Goal: Transaction & Acquisition: Purchase product/service

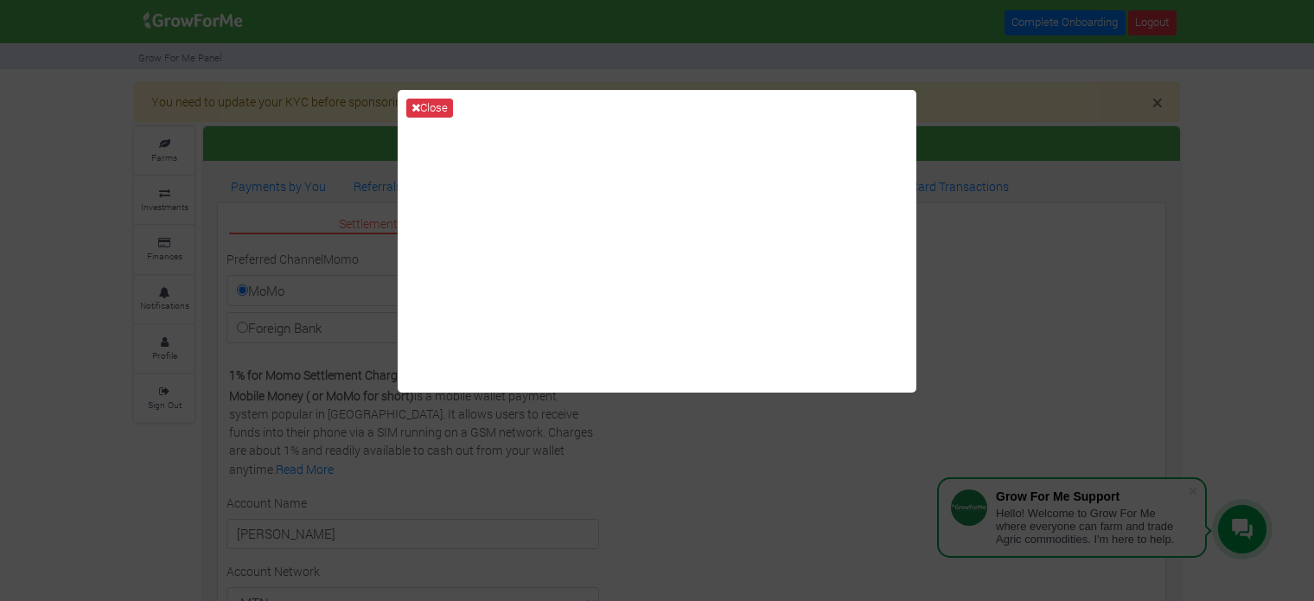
click at [978, 144] on div "Close" at bounding box center [657, 300] width 1314 height 601
click at [436, 111] on button "Close" at bounding box center [429, 108] width 47 height 19
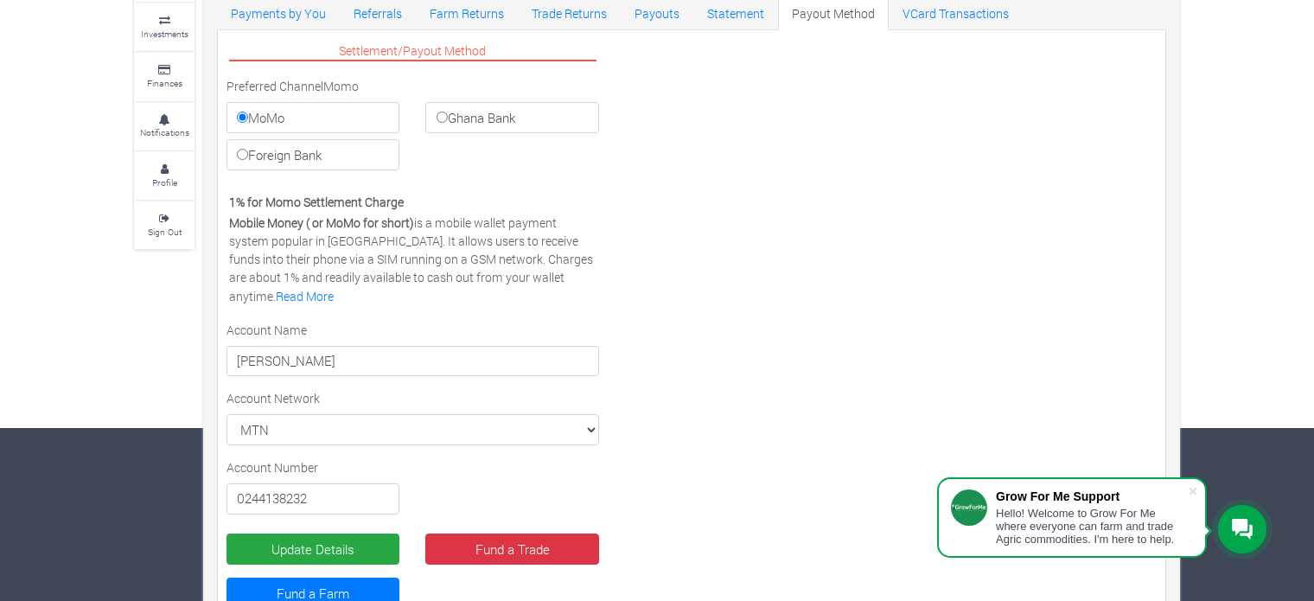
scroll to position [226, 0]
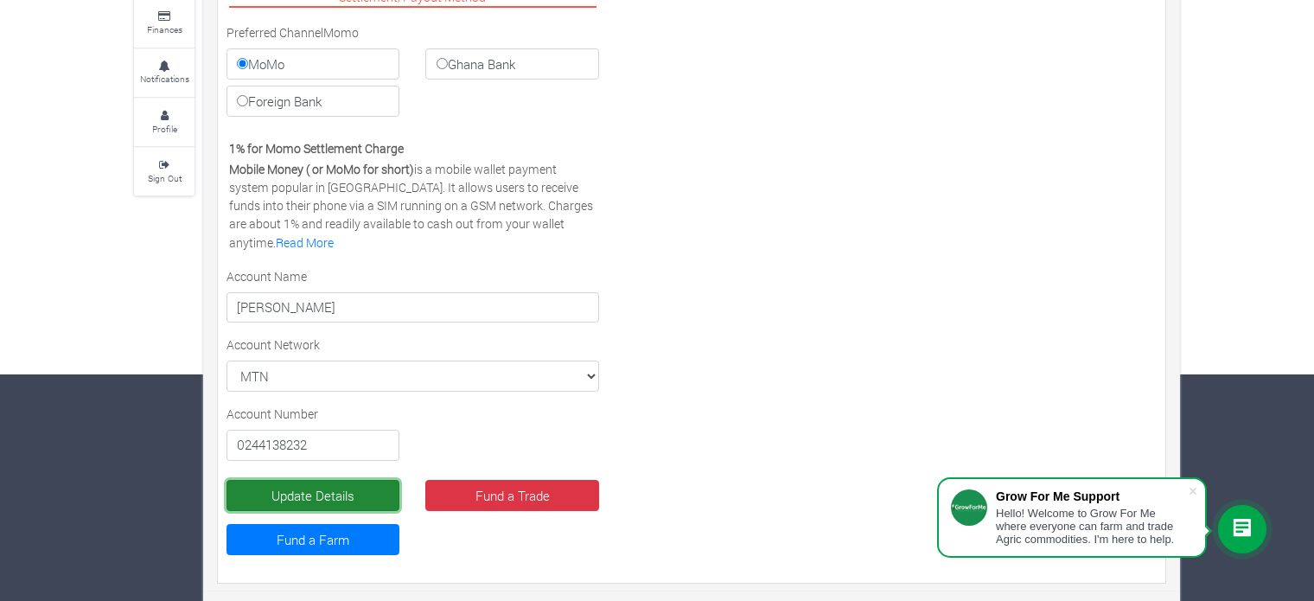
click at [328, 492] on button "Update Details" at bounding box center [312, 495] width 173 height 31
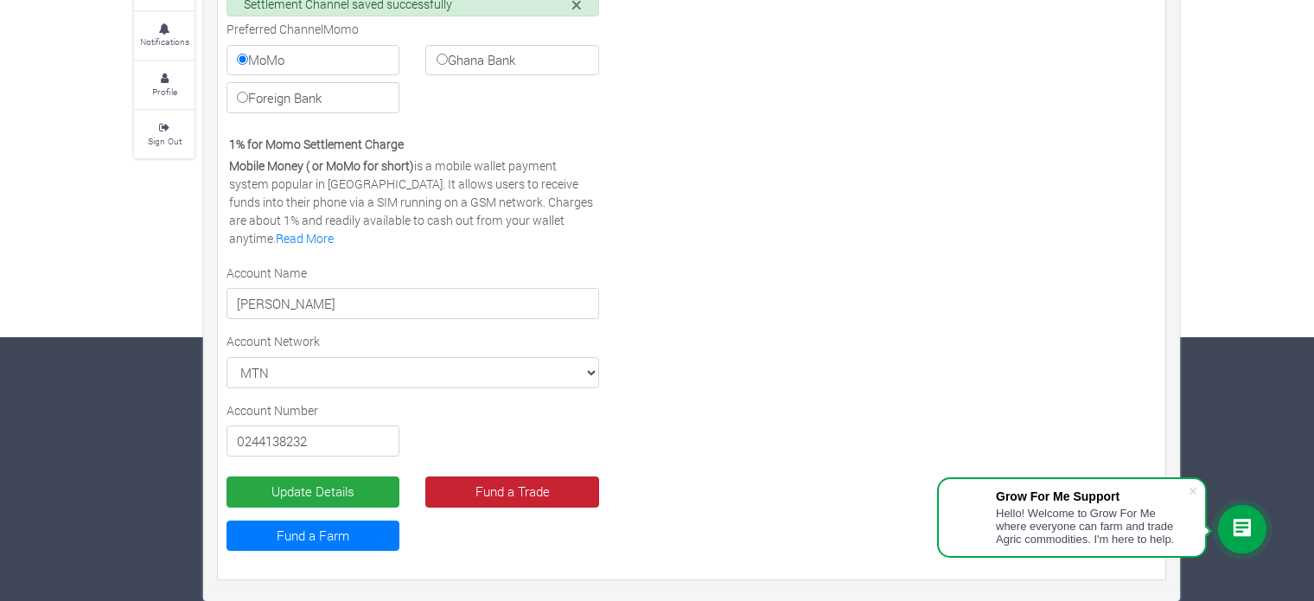
scroll to position [227, 0]
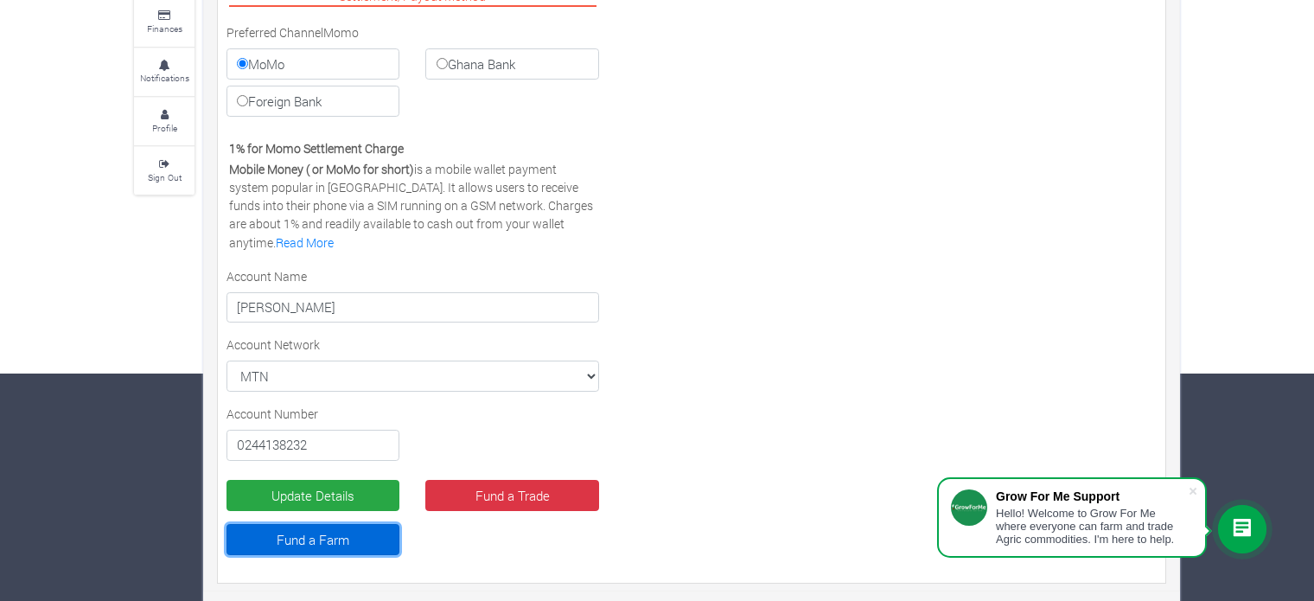
click at [302, 538] on link "Fund a Farm" at bounding box center [312, 539] width 173 height 31
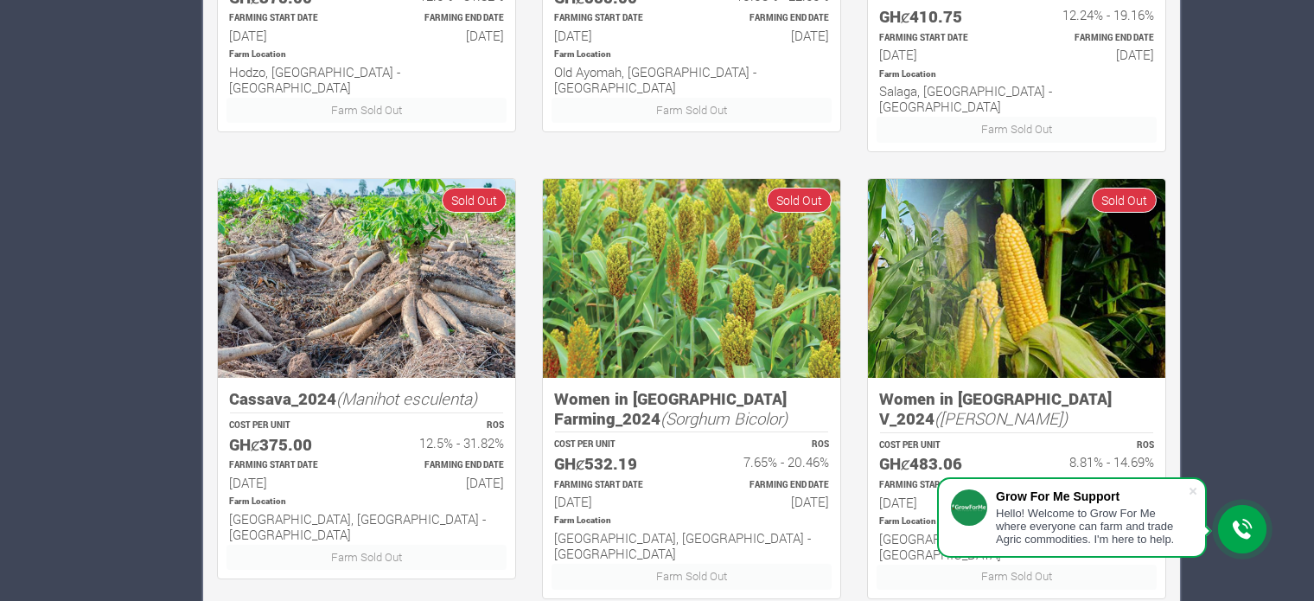
scroll to position [1147, 0]
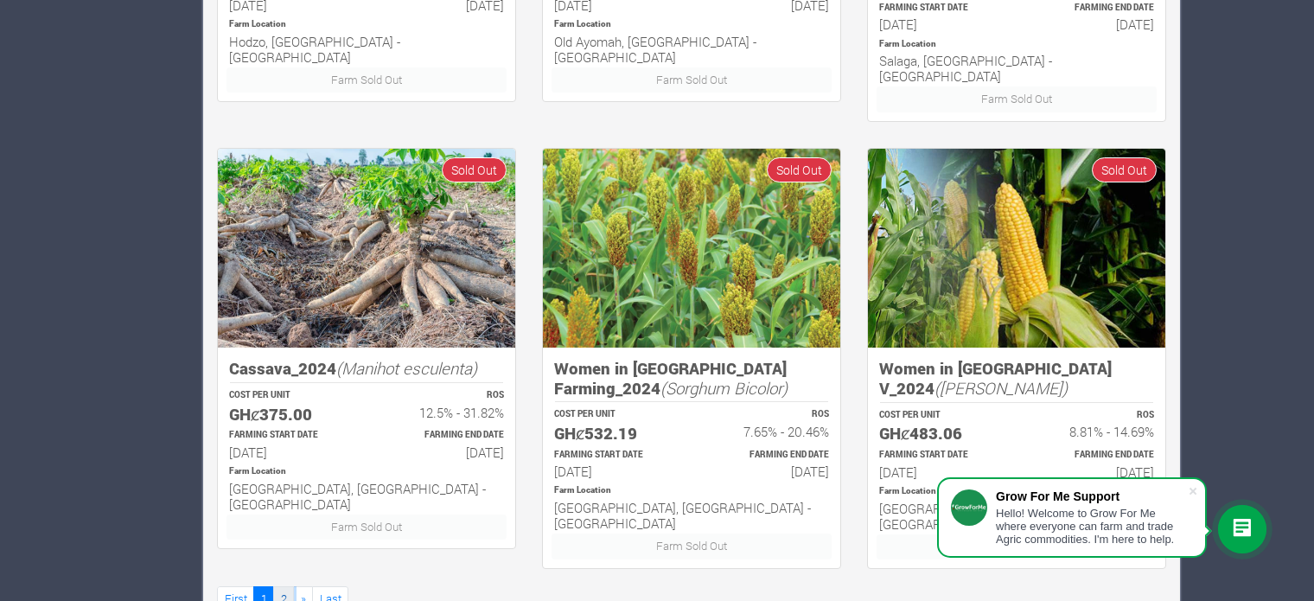
click at [283, 586] on link "2" at bounding box center [283, 598] width 21 height 25
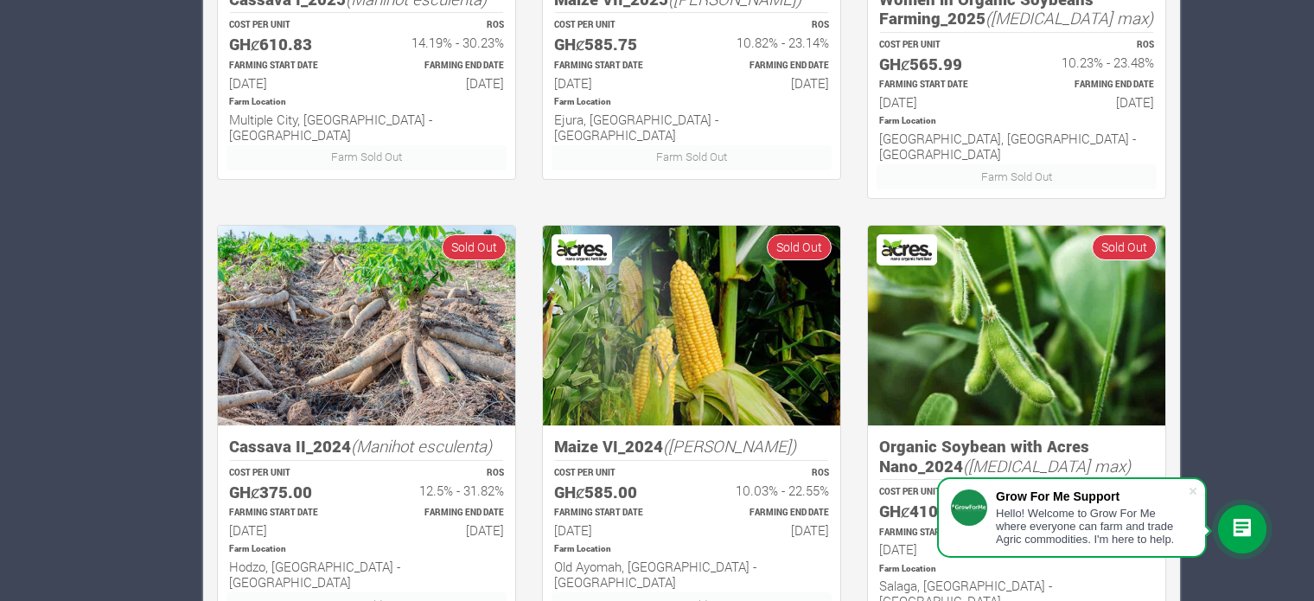
scroll to position [110, 0]
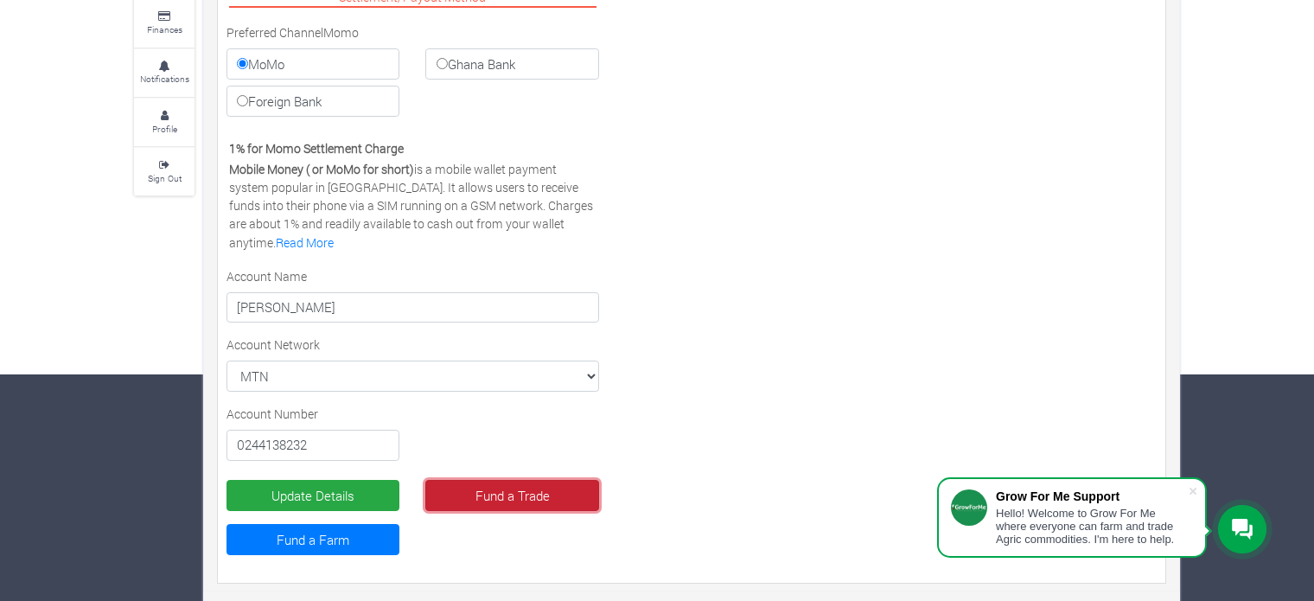
click at [505, 492] on link "Fund a Trade" at bounding box center [511, 495] width 173 height 31
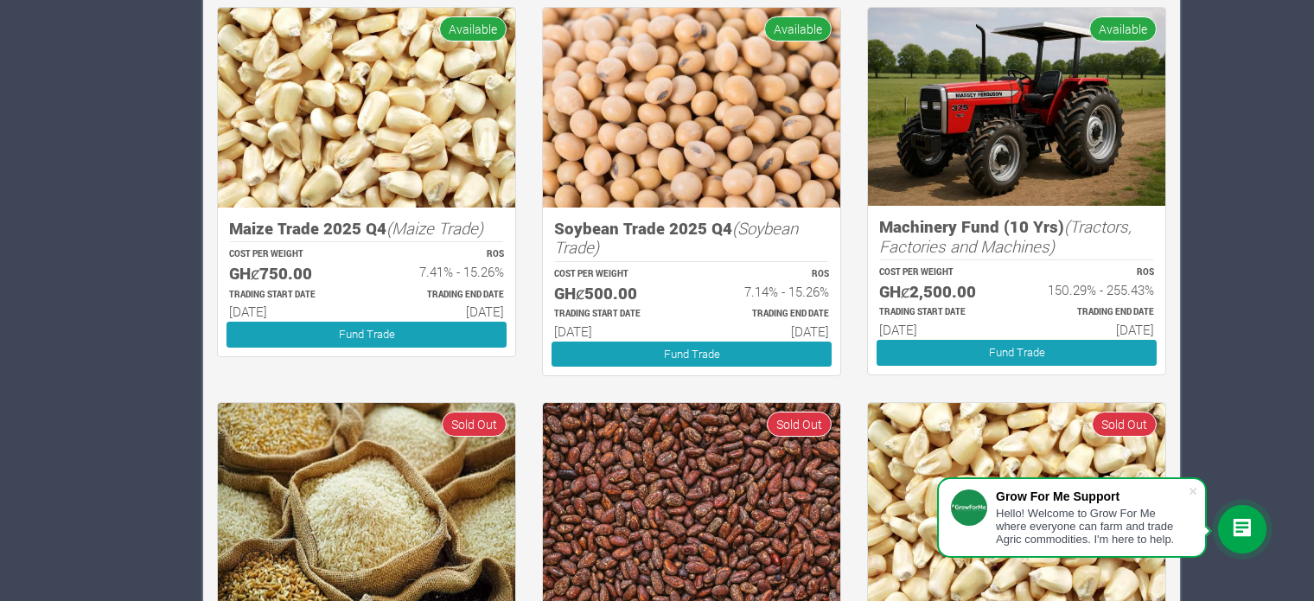
scroll to position [901, 0]
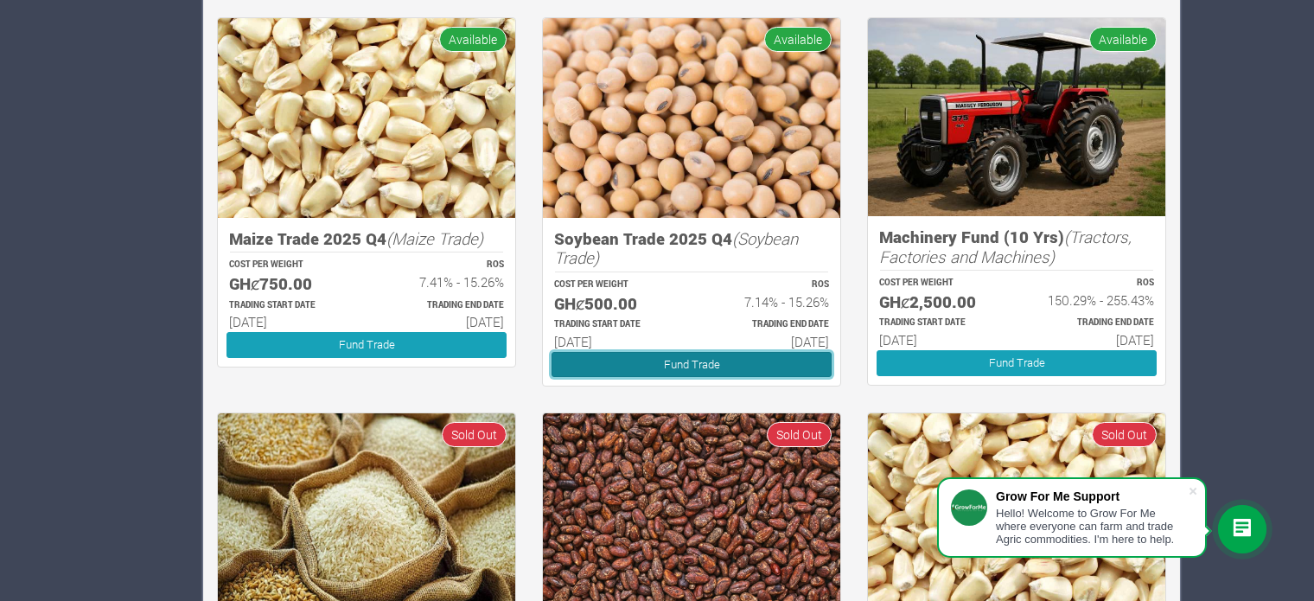
click at [674, 360] on link "Fund Trade" at bounding box center [691, 364] width 280 height 25
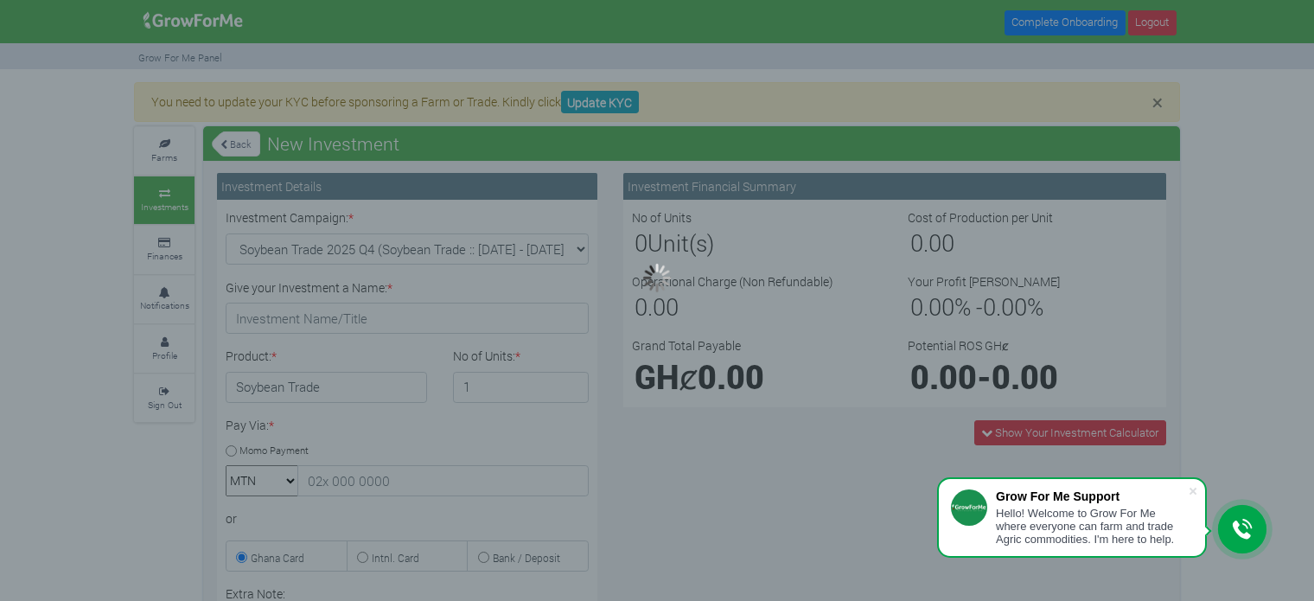
type input "1"
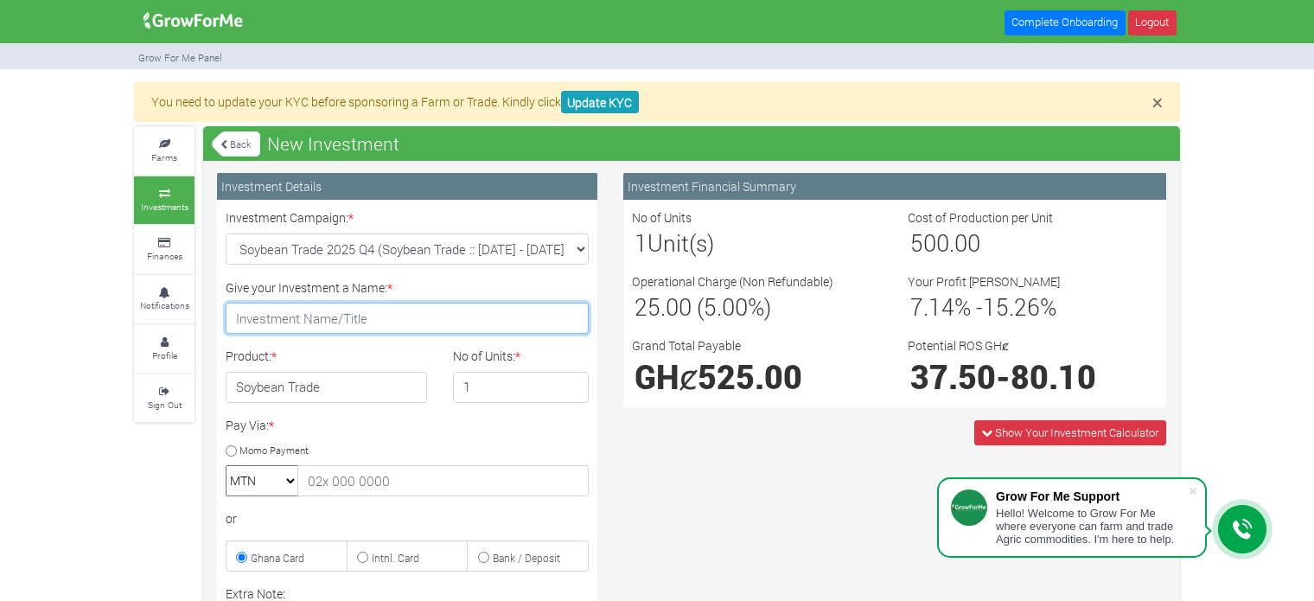
click at [382, 322] on input "Give your Investment a Name: *" at bounding box center [407, 318] width 363 height 31
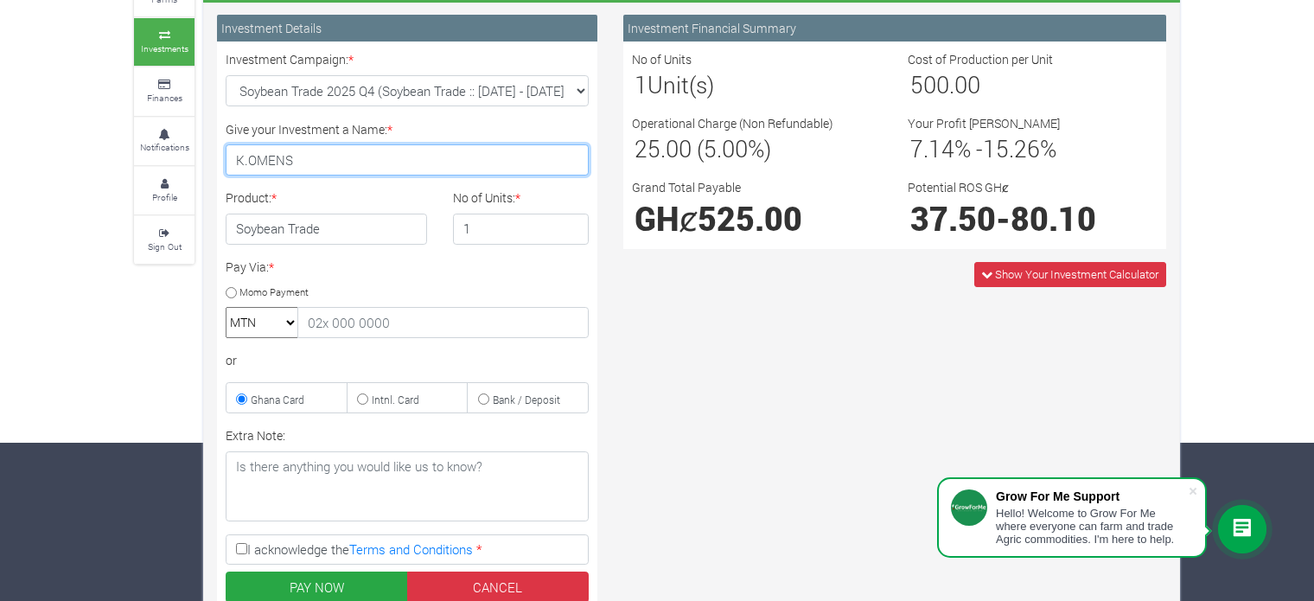
scroll to position [173, 0]
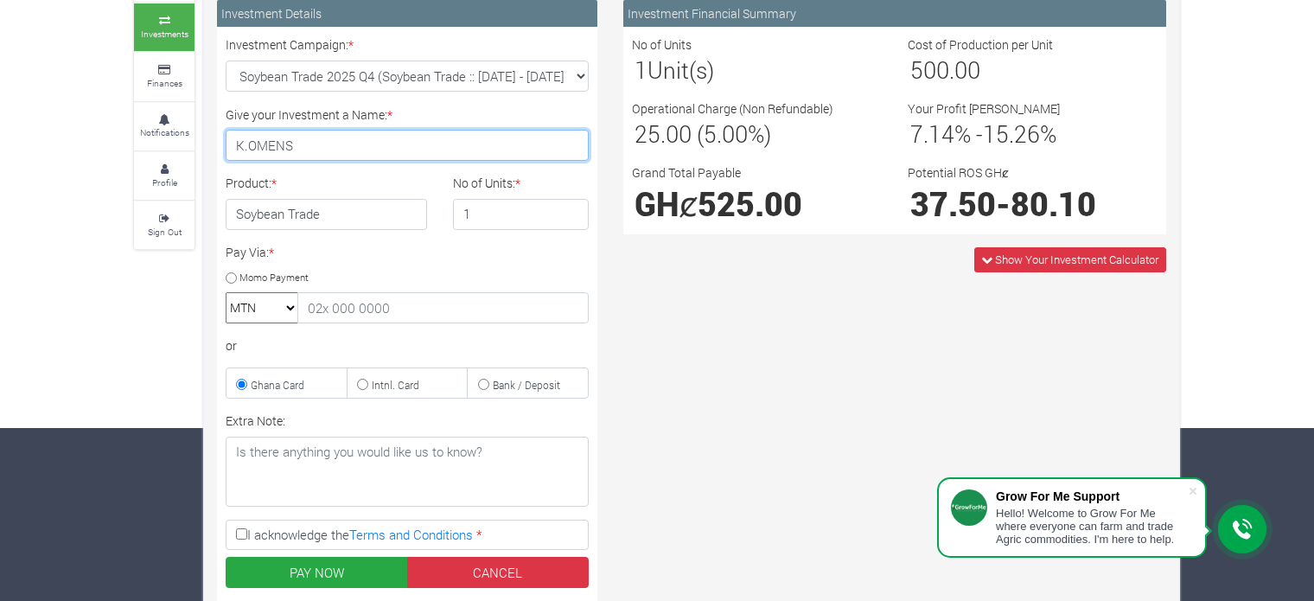
type input "K.OMENS"
click at [233, 272] on input "Momo Payment" at bounding box center [231, 277] width 11 height 11
radio input "true"
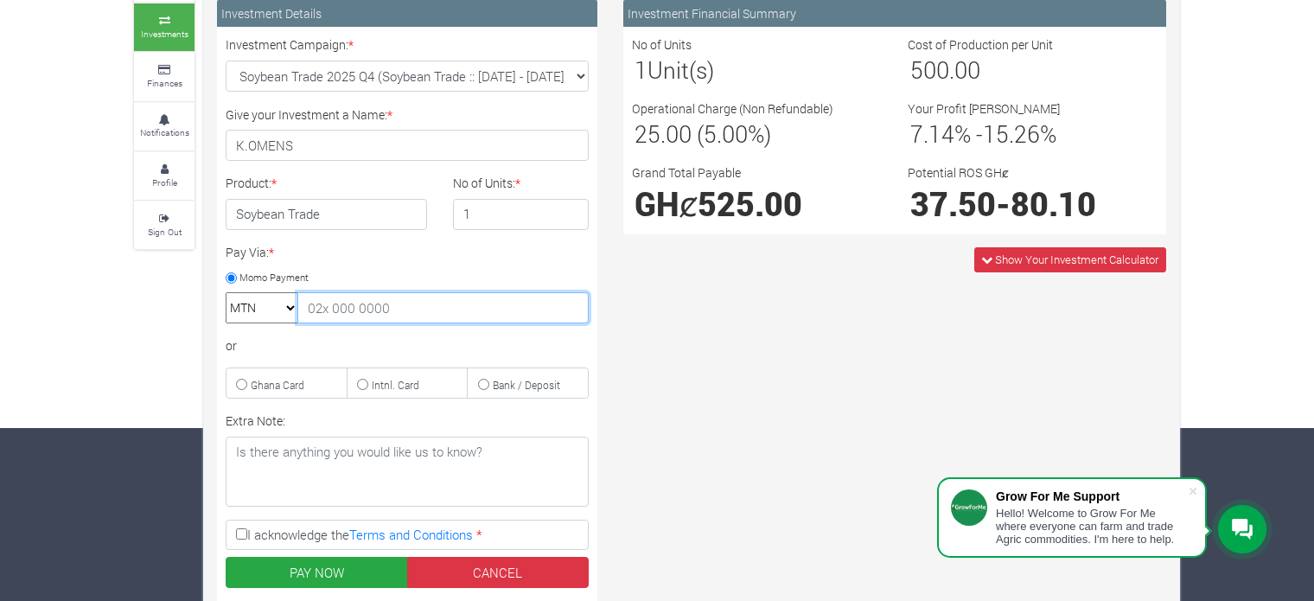
click at [351, 315] on input "text" at bounding box center [442, 307] width 291 height 31
click at [296, 307] on select "MTN Telecel Airtel Tigo" at bounding box center [262, 307] width 73 height 31
click at [294, 308] on select "MTN Telecel Airtel Tigo" at bounding box center [262, 307] width 73 height 31
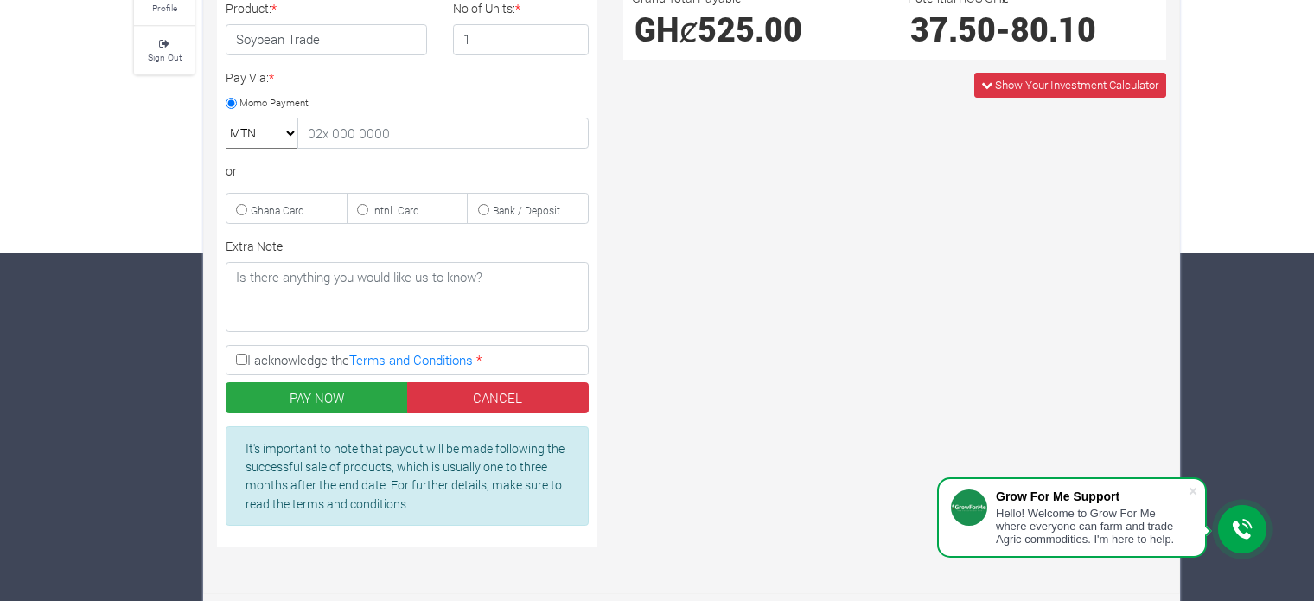
scroll to position [350, 0]
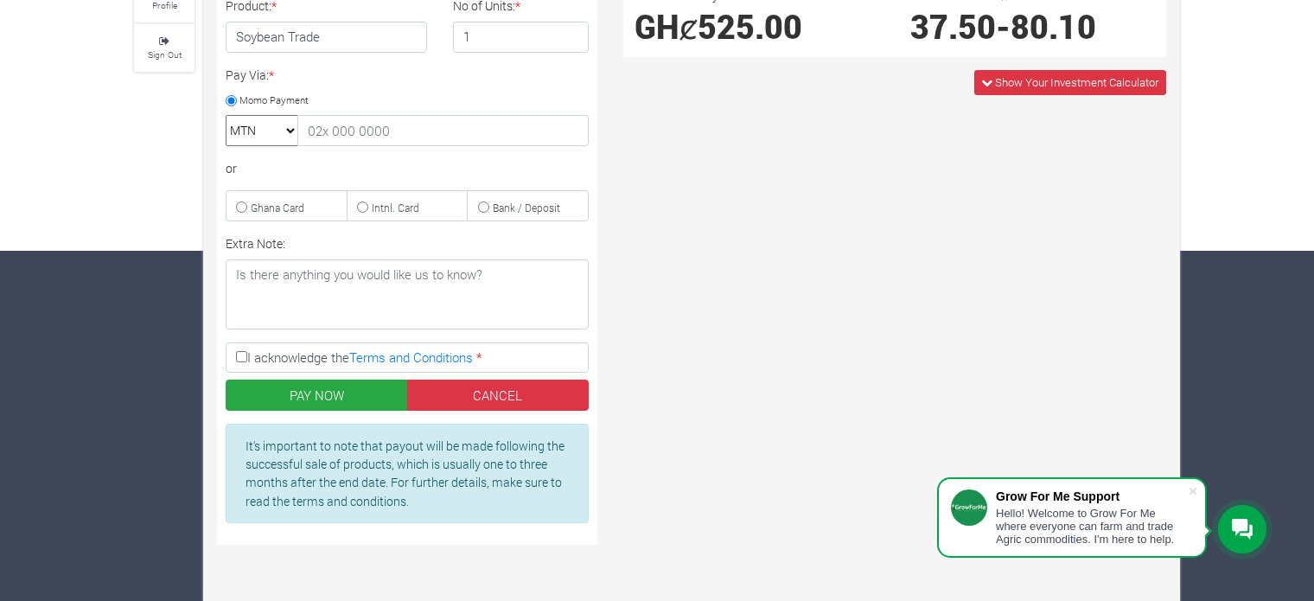
click at [244, 358] on input "I acknowledge the Terms and Conditions *" at bounding box center [241, 356] width 11 height 11
checkbox input "true"
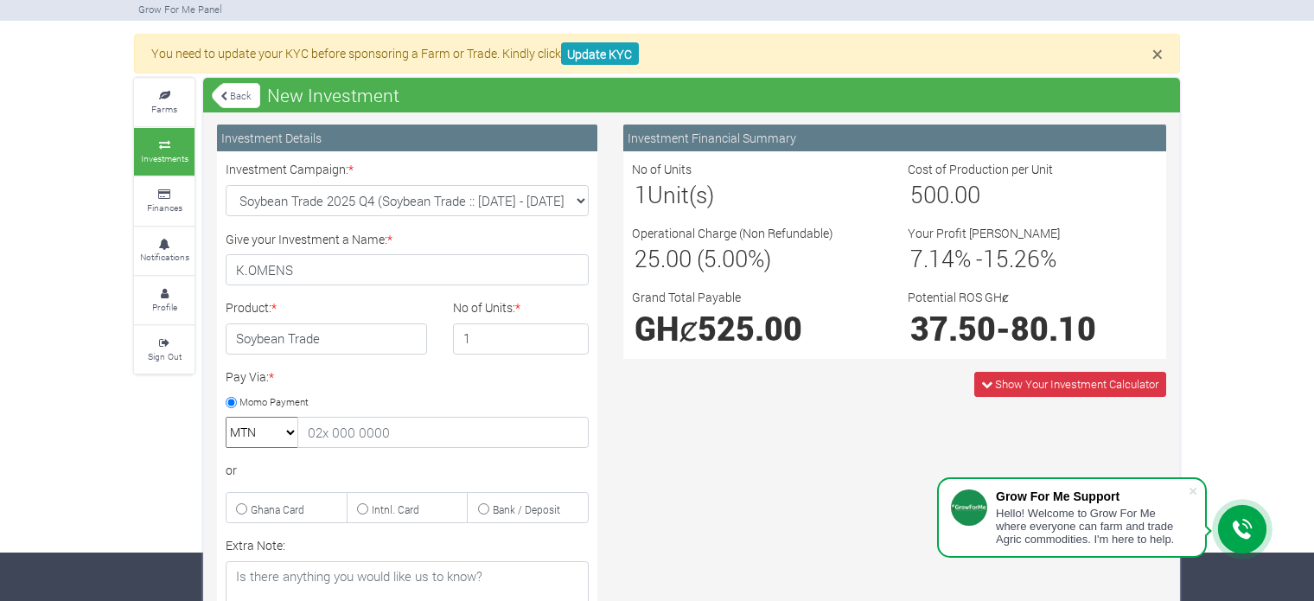
scroll to position [4, 0]
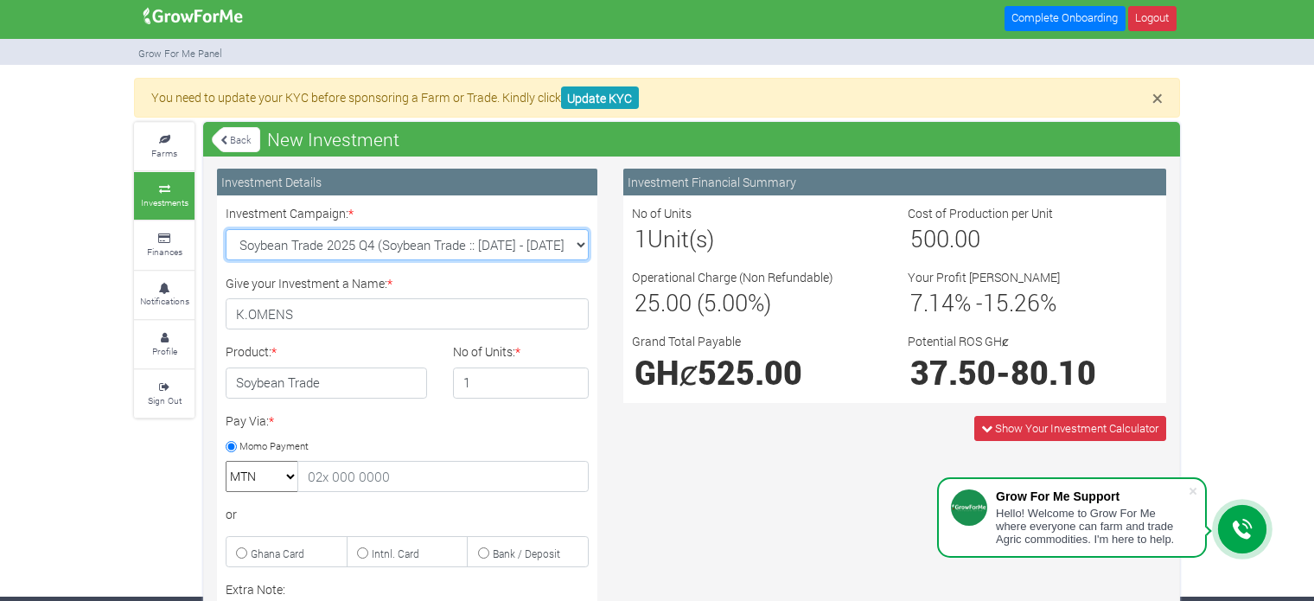
click at [576, 245] on select "Soybean Trade 2025 Q4 (Soybean Trade :: 01st Oct 2025 - 31st Mar 2026) Maize Tr…" at bounding box center [407, 244] width 363 height 31
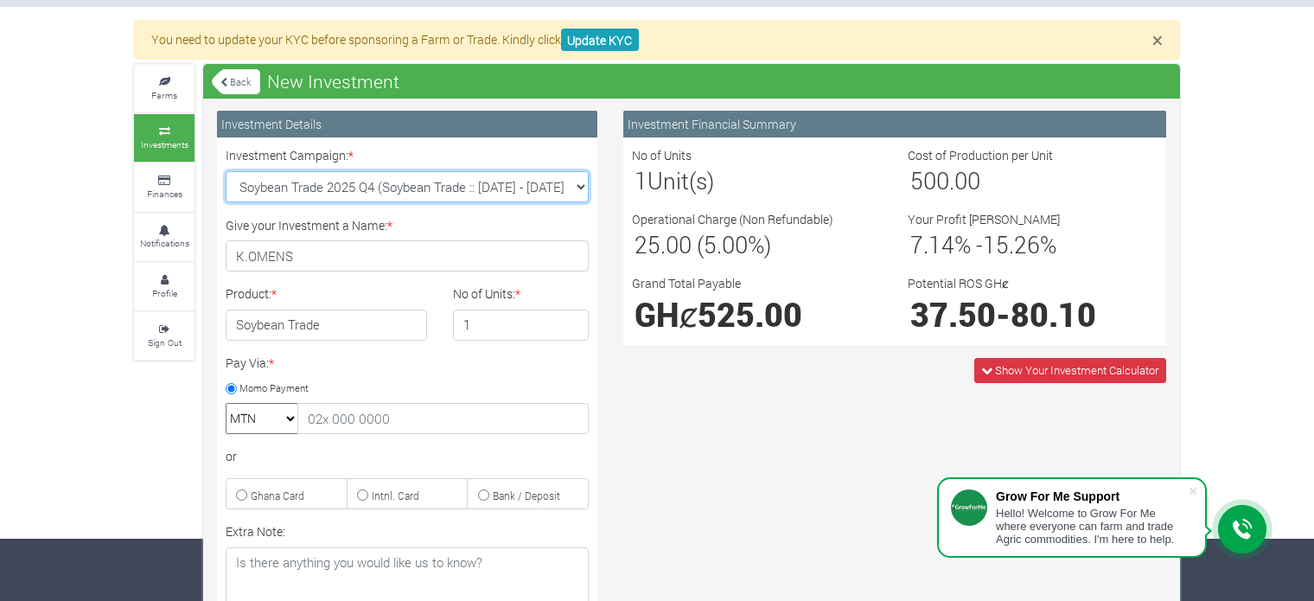
scroll to position [177, 0]
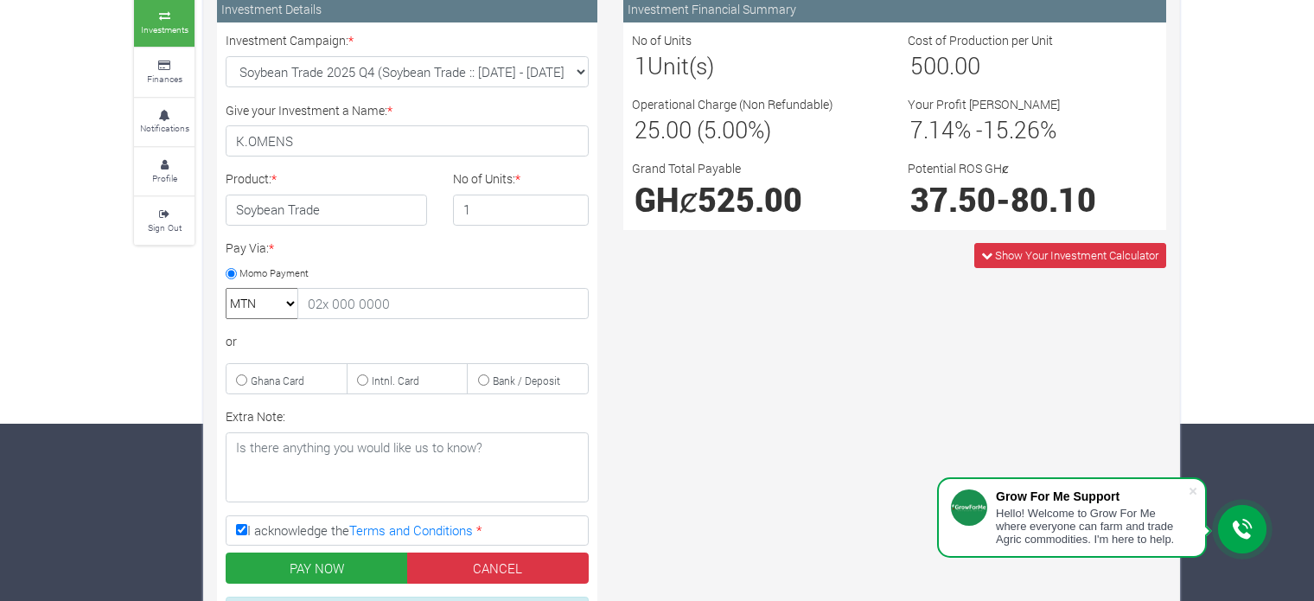
click at [288, 303] on select "MTN Telecel Airtel Tigo" at bounding box center [262, 303] width 73 height 31
select select "momo_telecel"
click at [226, 288] on select "MTN Telecel Airtel Tigo" at bounding box center [262, 303] width 73 height 31
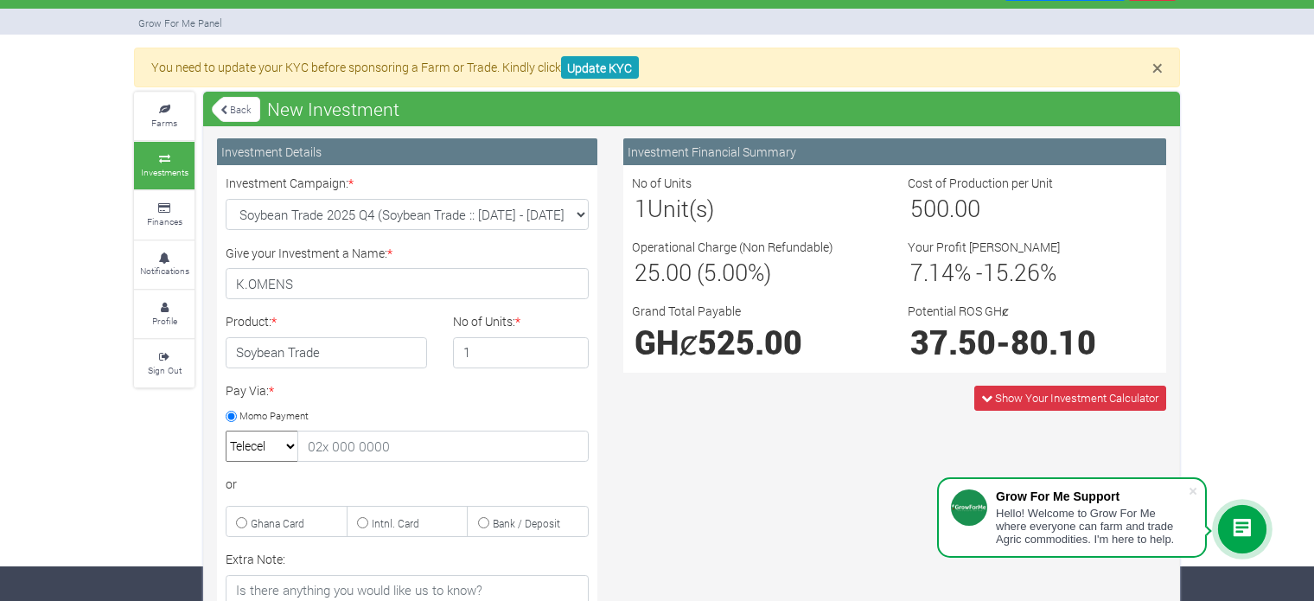
scroll to position [4, 0]
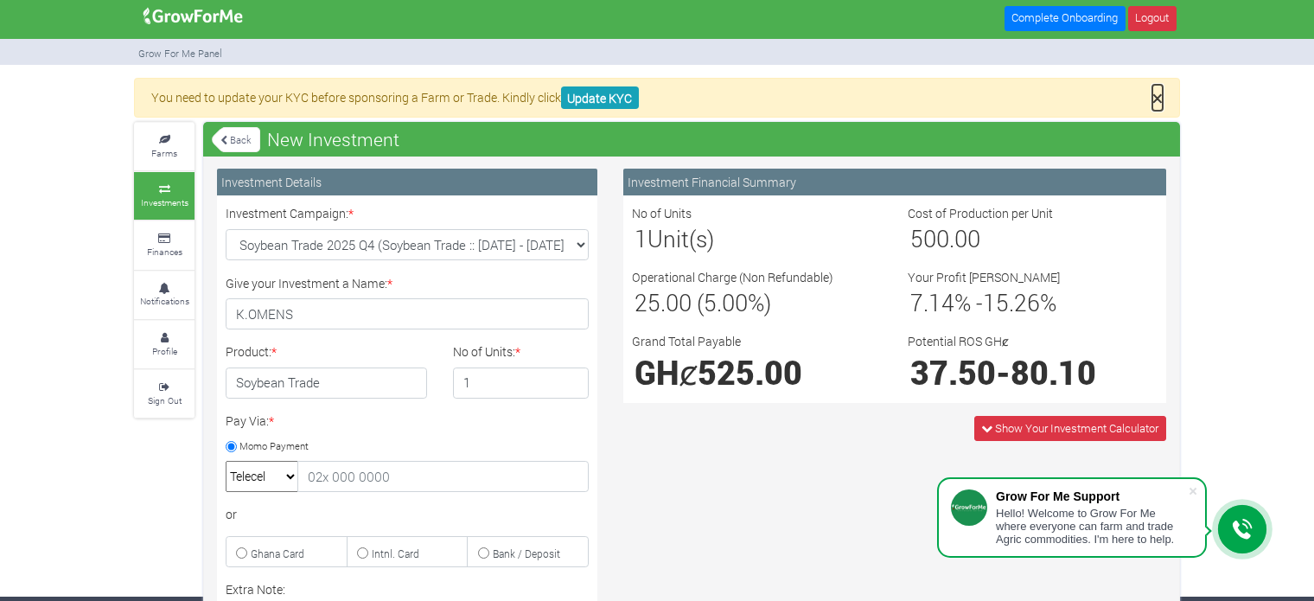
click at [1153, 98] on span "×" at bounding box center [1157, 98] width 10 height 26
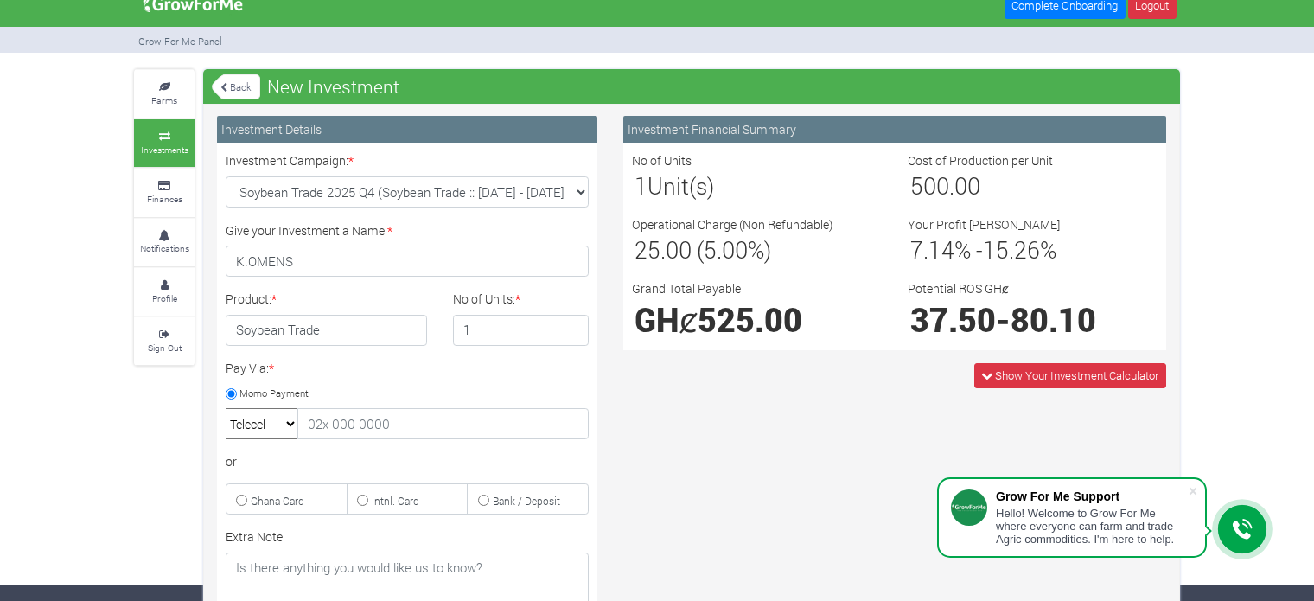
scroll to position [177, 0]
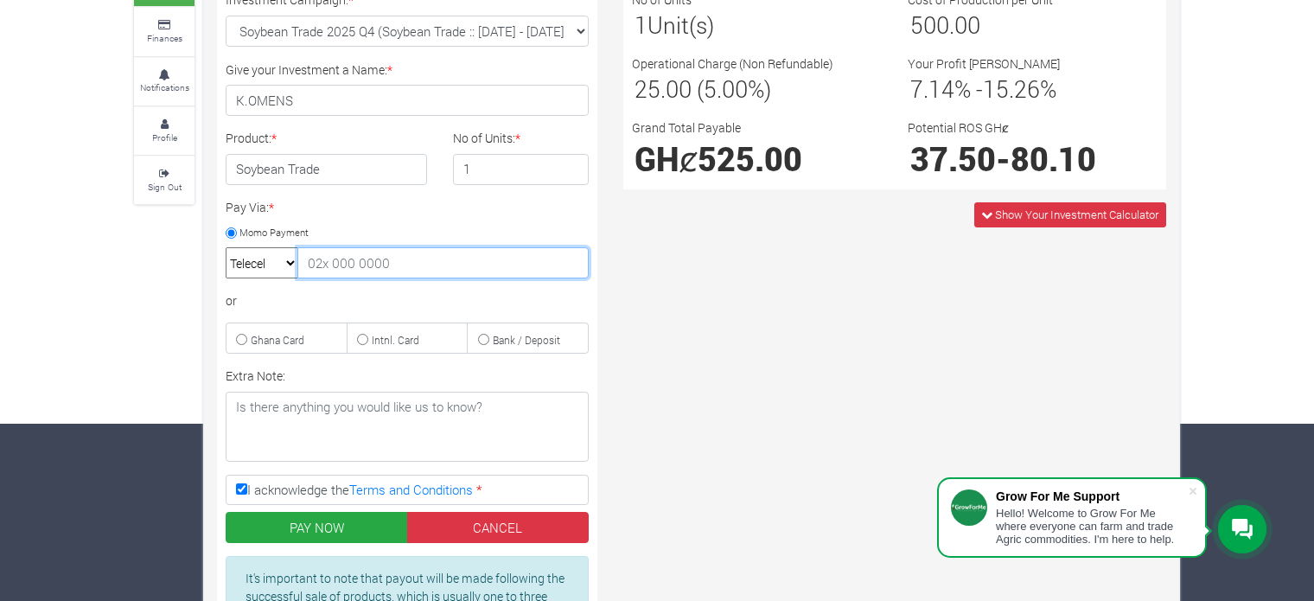
click at [353, 262] on input "text" at bounding box center [442, 262] width 291 height 31
click at [258, 338] on small "Ghana Card" at bounding box center [278, 340] width 54 height 14
click at [247, 338] on input "Ghana Card" at bounding box center [241, 339] width 11 height 11
radio input "true"
click at [257, 269] on select "MTN Telecel Airtel Tigo" at bounding box center [262, 262] width 73 height 31
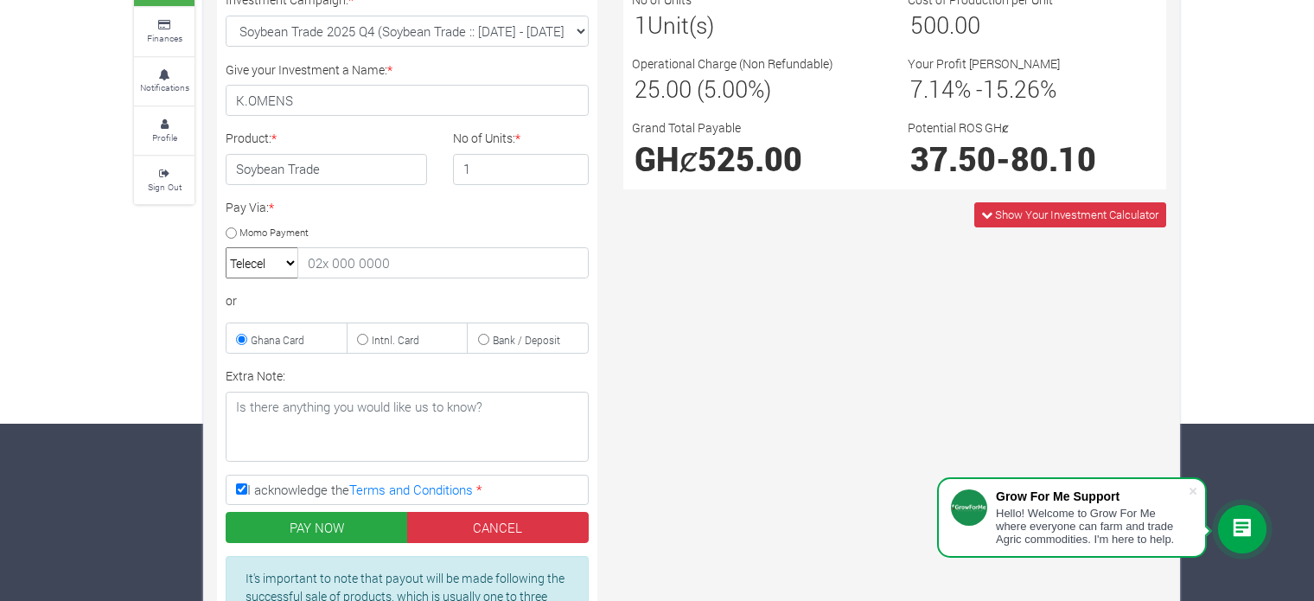
click at [226, 247] on select "MTN Telecel Airtel Tigo" at bounding box center [262, 262] width 73 height 31
click at [313, 288] on div "Pay Via: * Momo Payment MTN Telecel Airtel Tigo or Ghana Card Intnl. Card" at bounding box center [407, 276] width 389 height 156
click at [389, 269] on input "text" at bounding box center [442, 262] width 291 height 31
click at [390, 262] on input "text" at bounding box center [442, 262] width 291 height 31
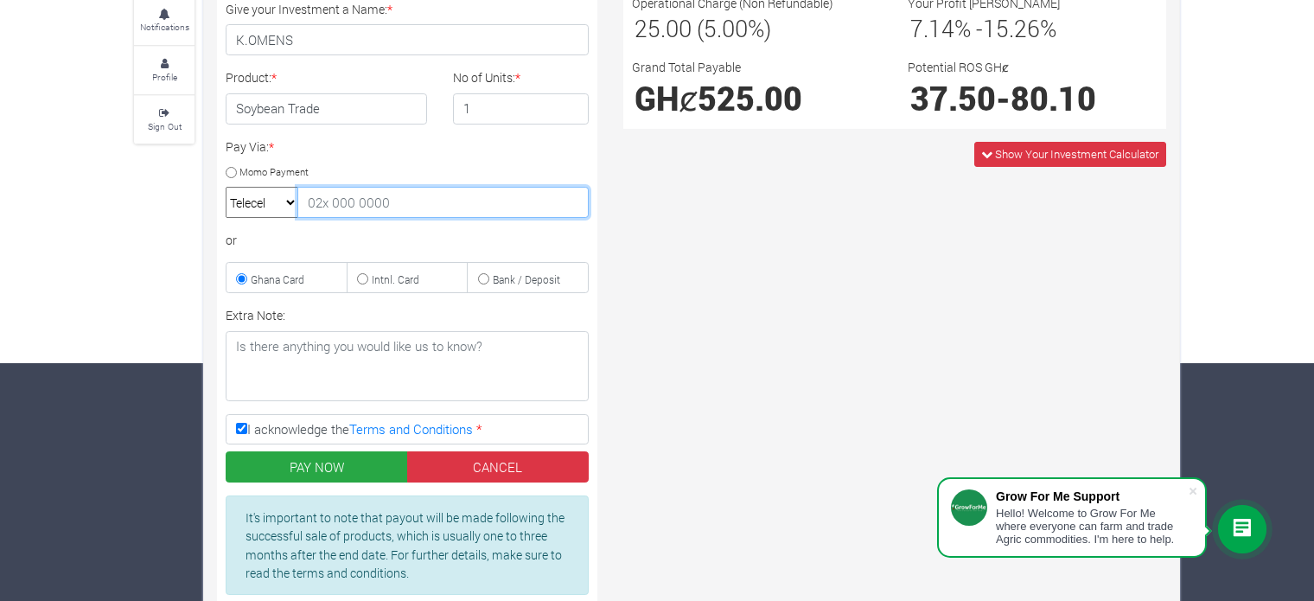
scroll to position [309, 0]
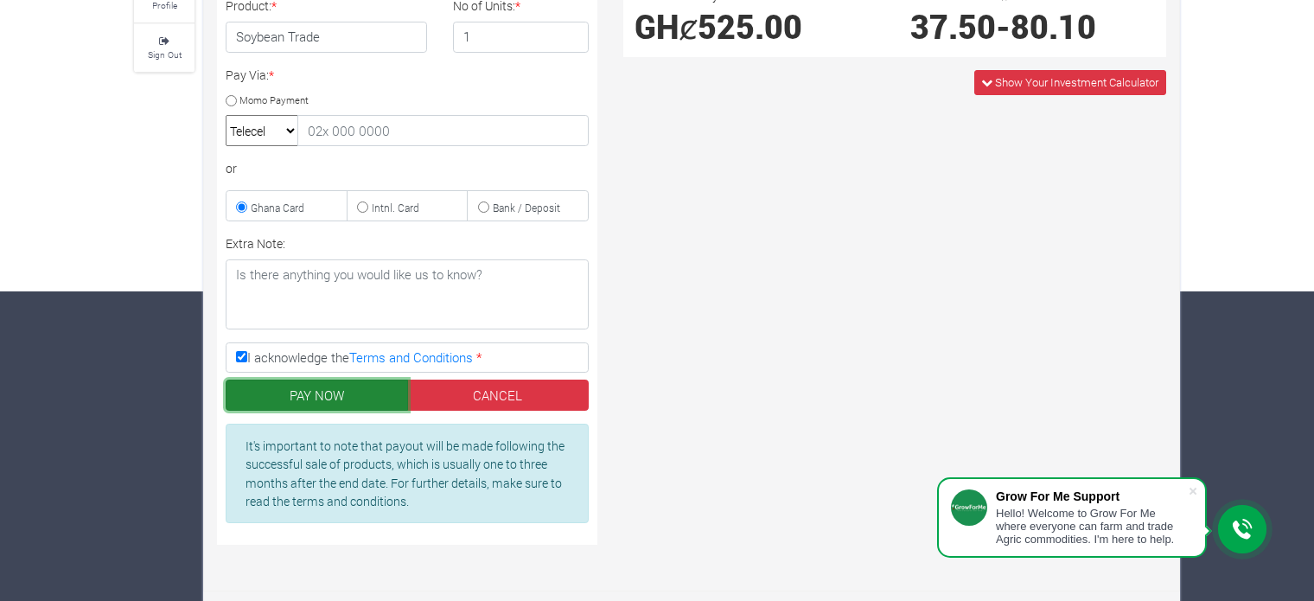
click at [343, 391] on button "PAY NOW" at bounding box center [317, 394] width 182 height 31
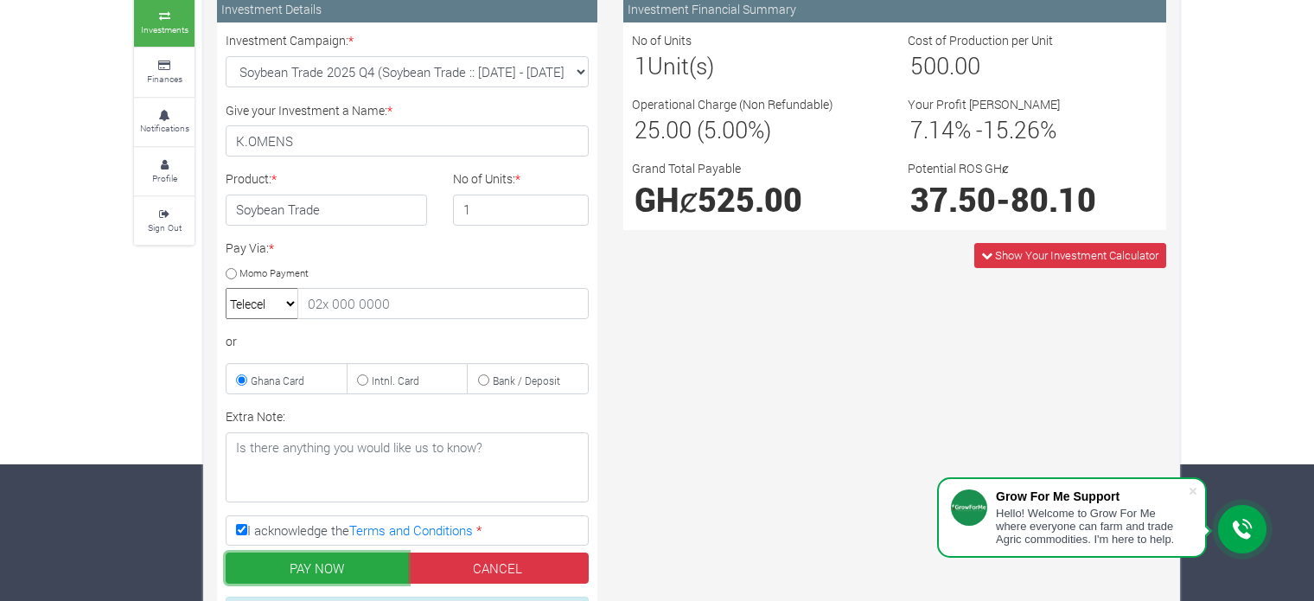
scroll to position [0, 0]
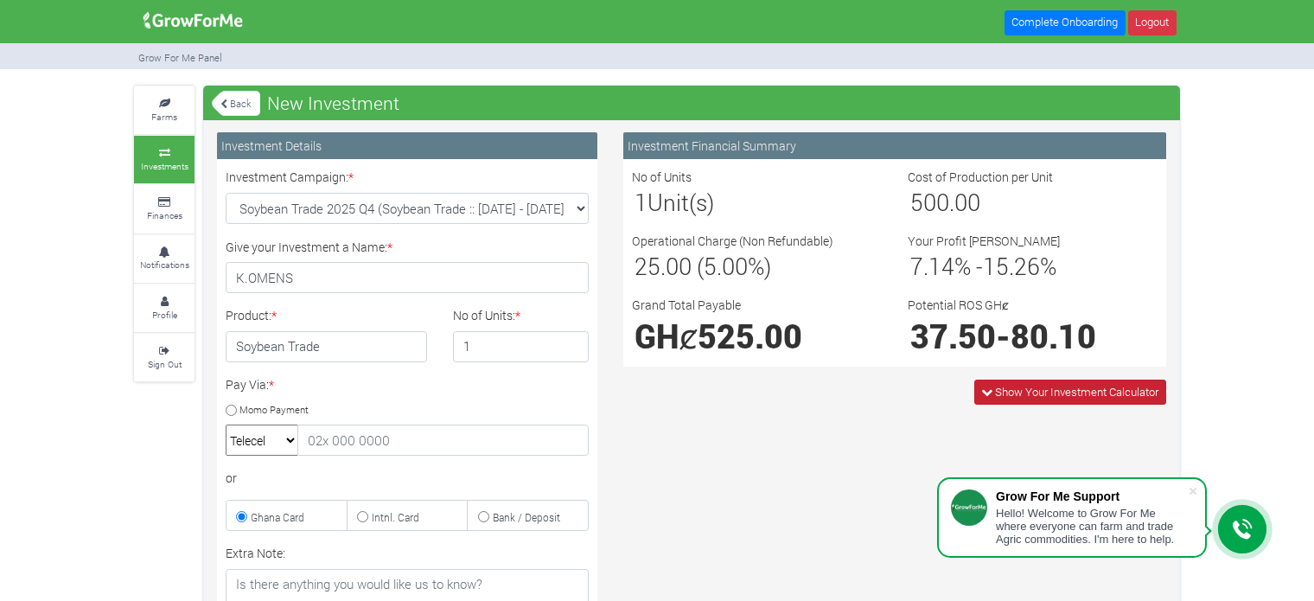
click at [1051, 396] on span "Show Your Investment Calculator" at bounding box center [1076, 392] width 163 height 16
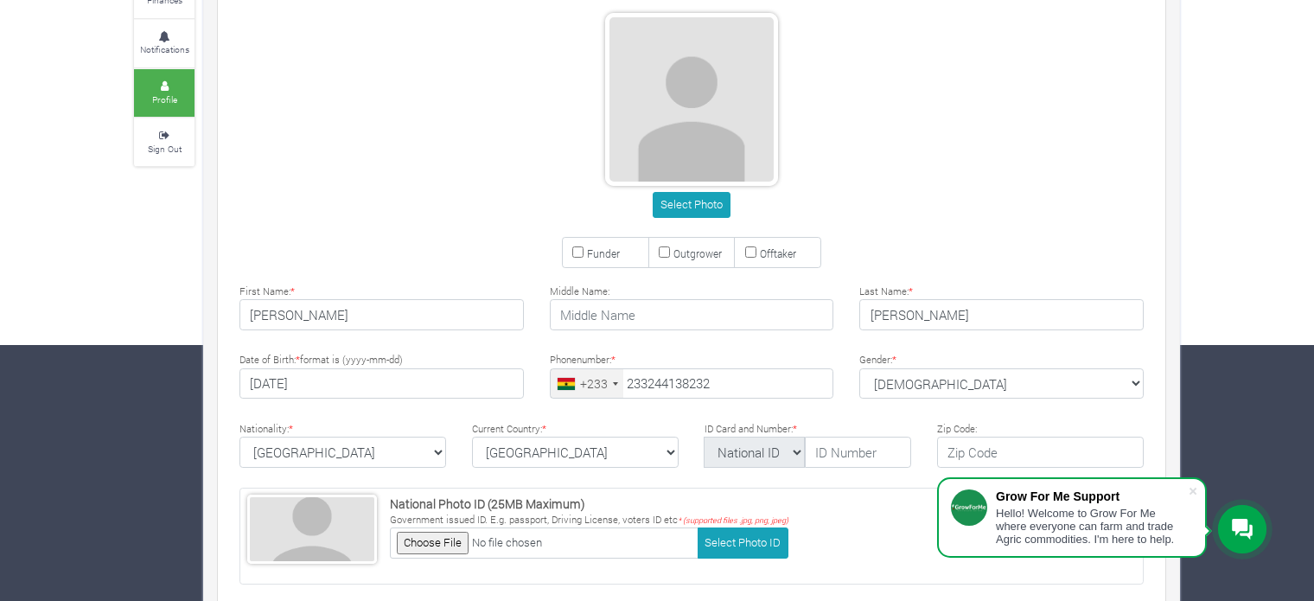
scroll to position [259, 0]
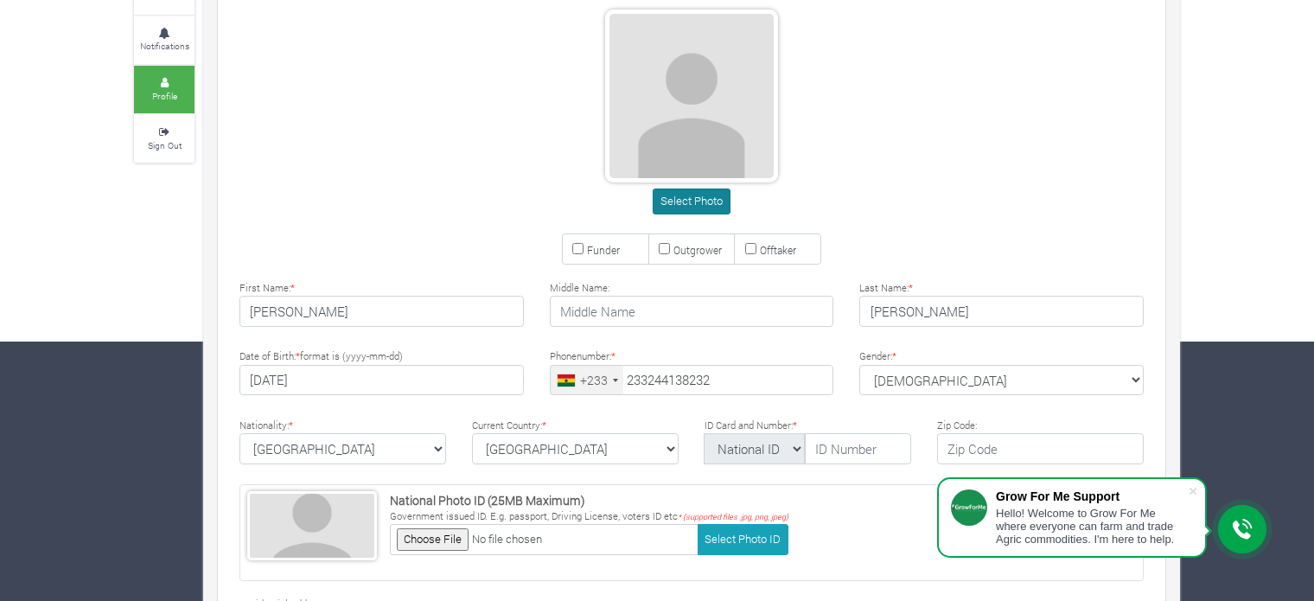
type input "24 413 8232"
click at [440, 196] on div "Select Photo" at bounding box center [691, 200] width 930 height 25
click at [455, 252] on div "Funder Outgrower Offtaker" at bounding box center [691, 248] width 956 height 31
click at [681, 200] on button "Select Photo" at bounding box center [691, 200] width 77 height 25
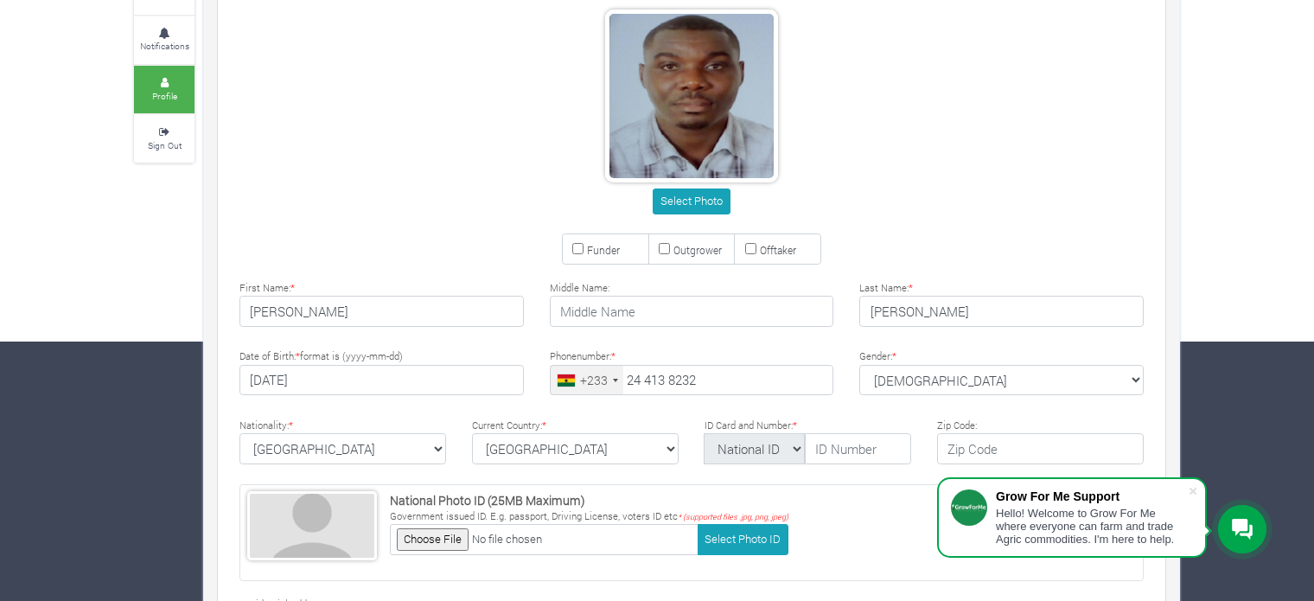
click at [581, 245] on input "Funder" at bounding box center [577, 248] width 11 height 11
checkbox input "true"
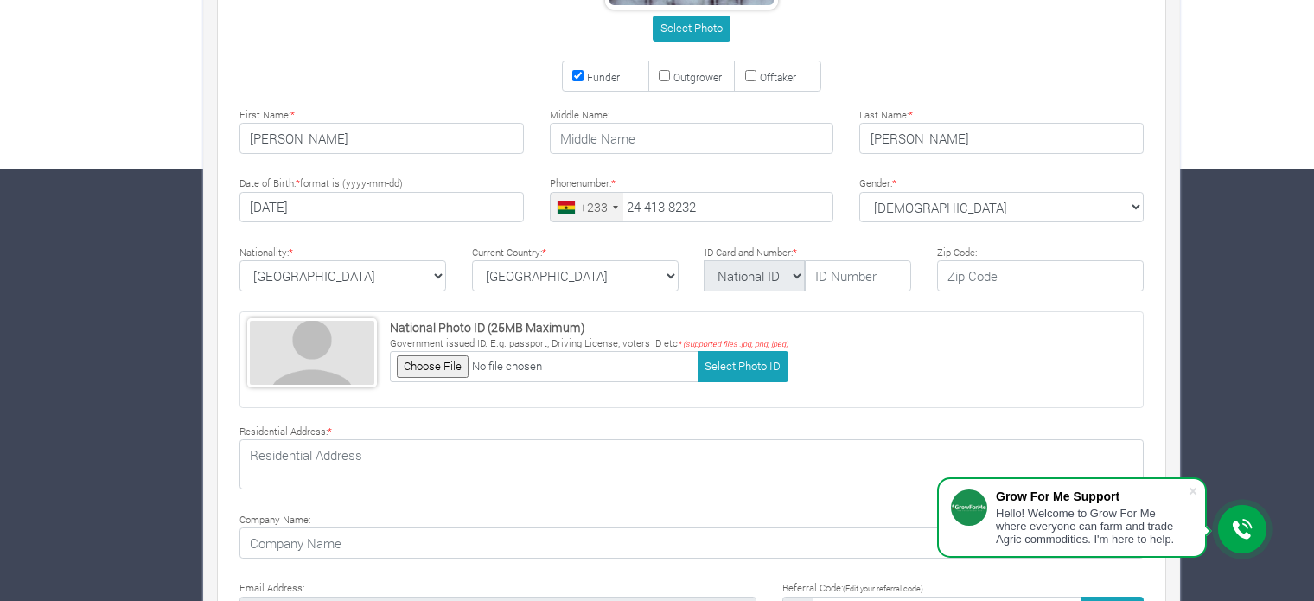
scroll to position [346, 0]
